Goal: Book appointment/travel/reservation

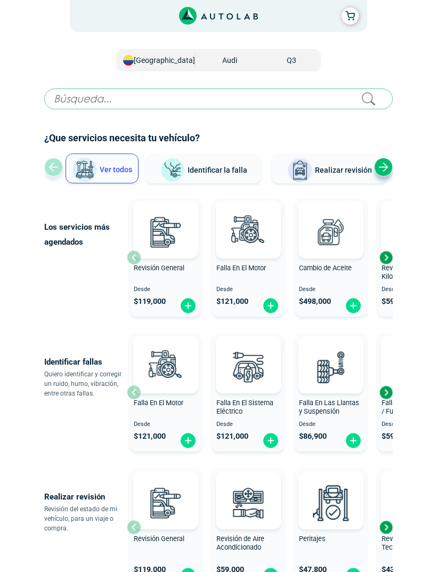
click at [193, 436] on img at bounding box center [188, 441] width 17 height 17
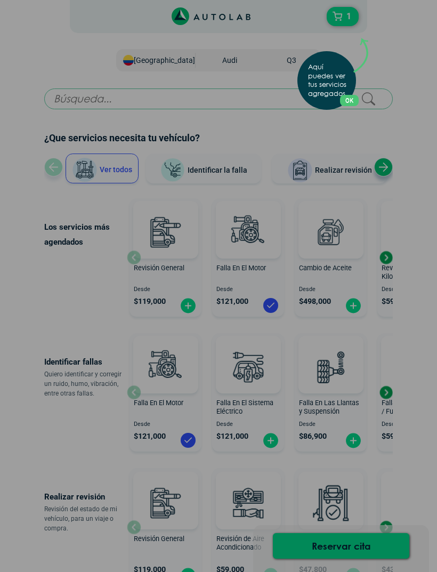
click at [359, 325] on div "Aquí puedes ver tus servicios agregados. OK .aex,.bex{fill:none!important;strok…" at bounding box center [218, 286] width 437 height 572
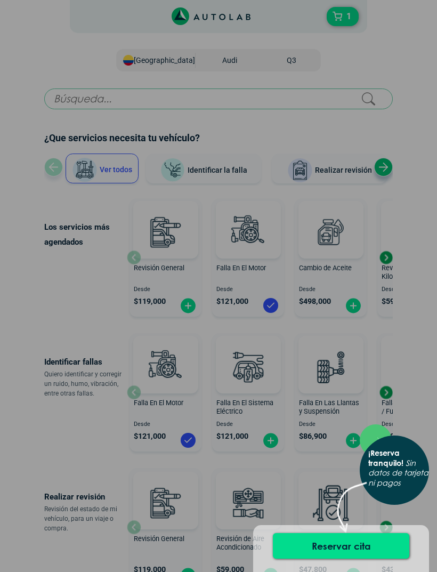
click at [375, 331] on div "× ¡Reserva tranquilo! Sin datos de tarjeta ni pagos" at bounding box center [218, 286] width 437 height 572
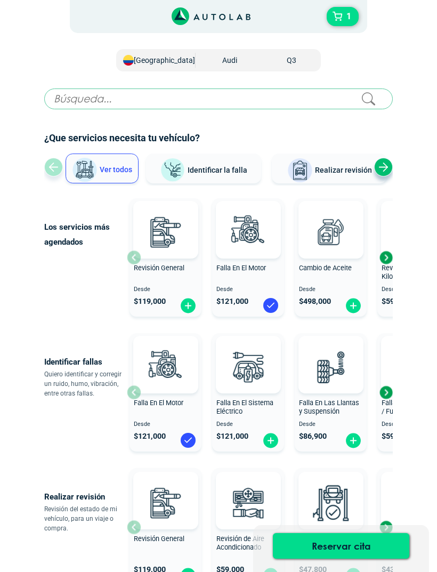
click at [391, 470] on button "Revisión Tecnomecánica + Rg $ 438,000" at bounding box center [414, 527] width 72 height 118
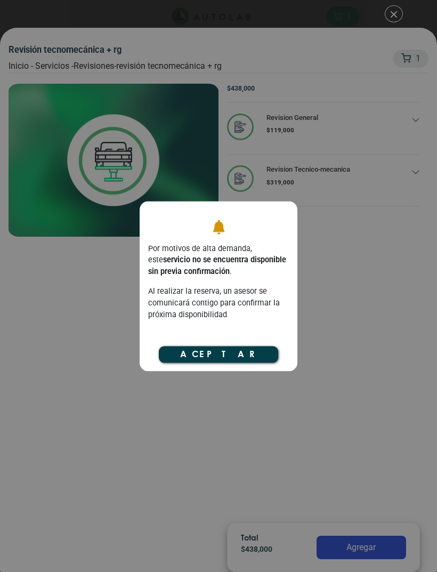
click at [258, 357] on button "Aceptar" at bounding box center [218, 355] width 119 height 16
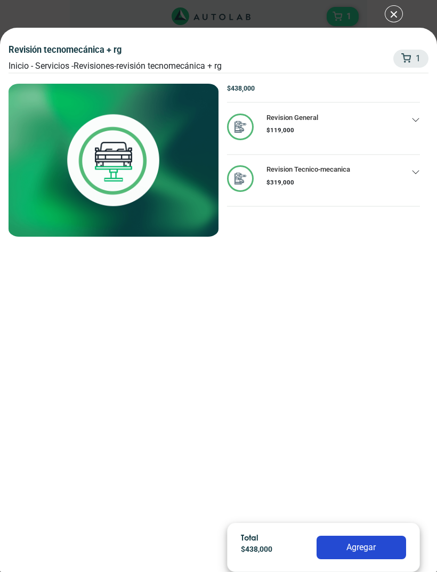
click at [393, 9] on div "Revisión Tecnomecánica + rg Inicio - Servicios - Revisiones - Revisión Tecnomec…" at bounding box center [218, 286] width 437 height 572
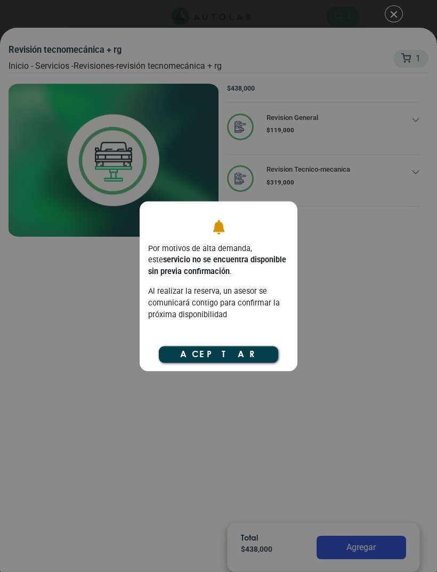
click at [385, 19] on div "Por motivos de alta demanda, este servicio no se encuentra disponible sin previ…" at bounding box center [218, 286] width 437 height 572
click at [254, 349] on button "Aceptar" at bounding box center [218, 355] width 119 height 16
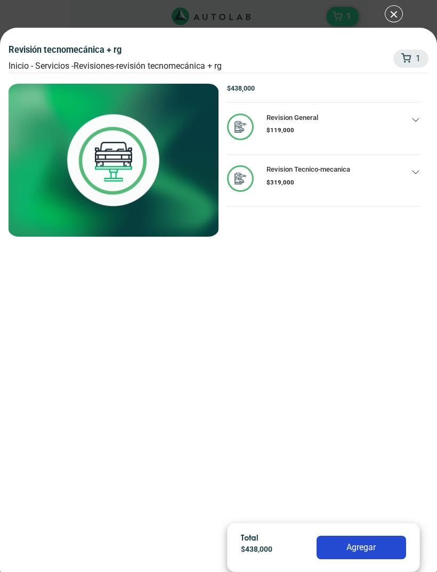
click at [398, 10] on div "Revisión Tecnomecánica + rg Inicio - Servicios - Revisiones - Revisión Tecnomec…" at bounding box center [218, 286] width 437 height 572
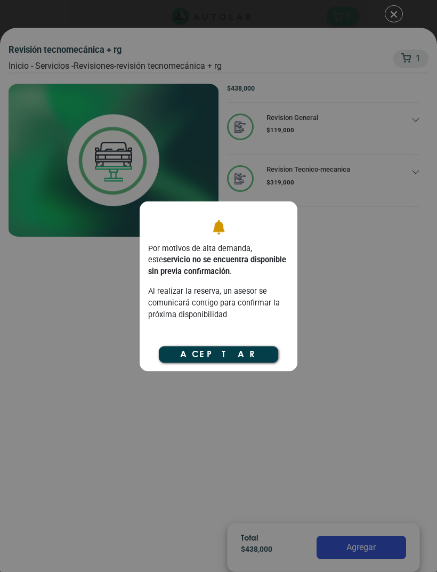
click at [246, 349] on button "Aceptar" at bounding box center [218, 355] width 119 height 16
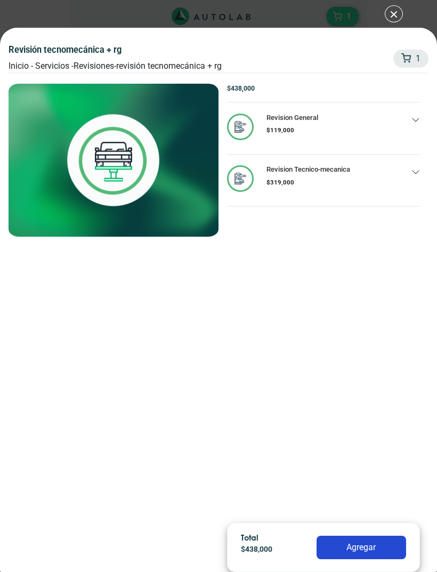
click at [396, 18] on div "Revisión Tecnomecánica + rg Inicio - Servicios - Revisiones - Revisión Tecnomec…" at bounding box center [218, 286] width 437 height 572
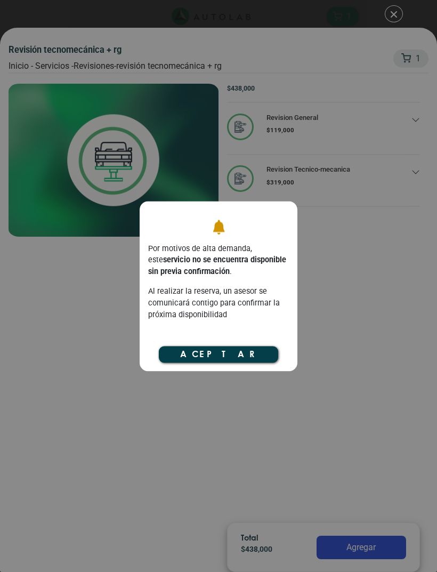
click at [253, 353] on button "Aceptar" at bounding box center [218, 355] width 119 height 16
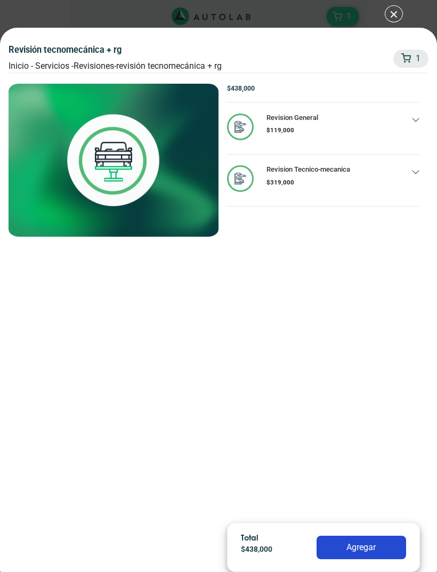
click at [393, 6] on div "Revisión Tecnomecánica + rg Inicio - Servicios - Revisiones - Revisión Tecnomec…" at bounding box center [218, 286] width 437 height 572
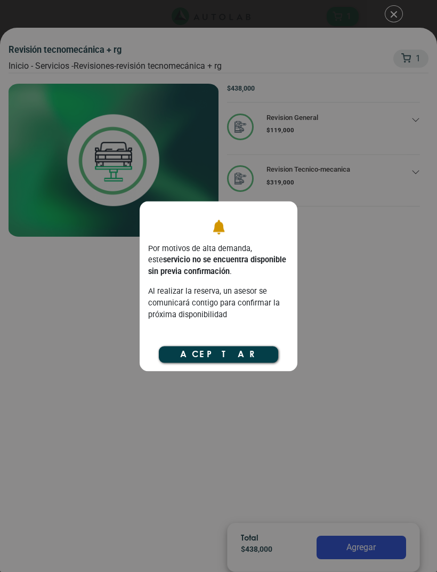
click at [235, 351] on button "Aceptar" at bounding box center [218, 355] width 119 height 16
